Goal: Task Accomplishment & Management: Manage account settings

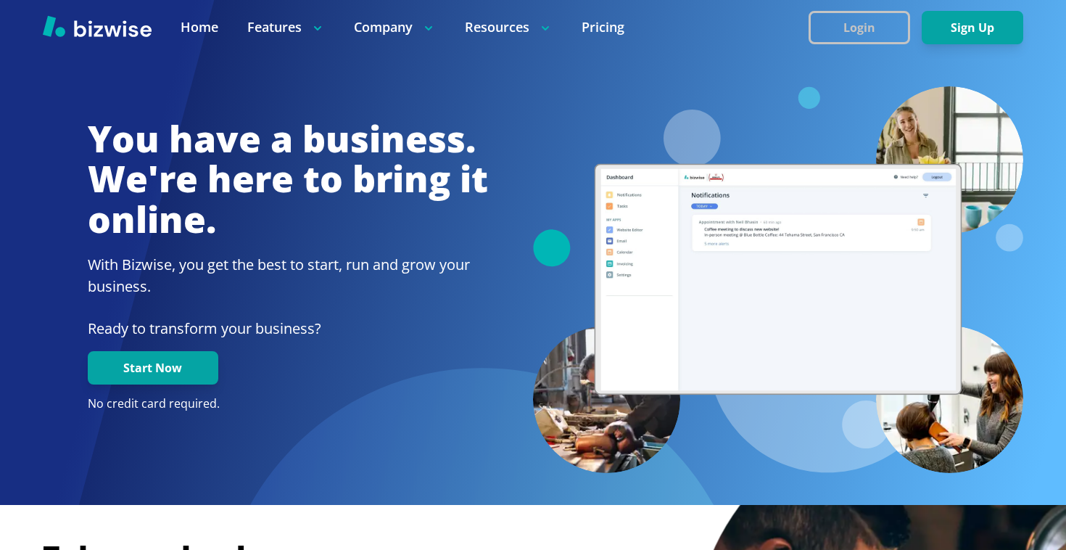
click at [883, 27] on button "Login" at bounding box center [860, 27] width 102 height 33
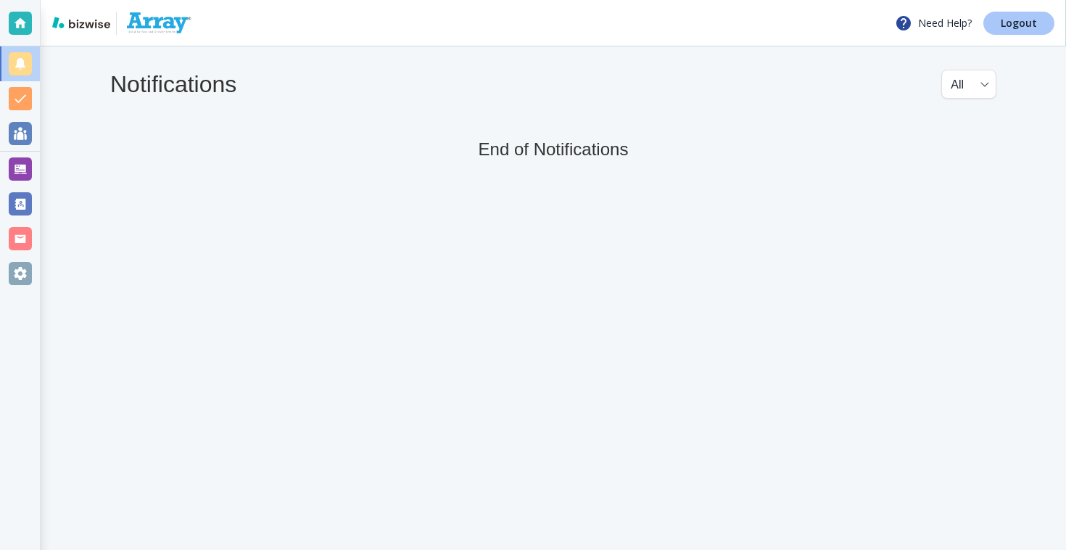
click at [1024, 23] on p "Logout" at bounding box center [1019, 23] width 36 height 10
